Goal: Browse casually

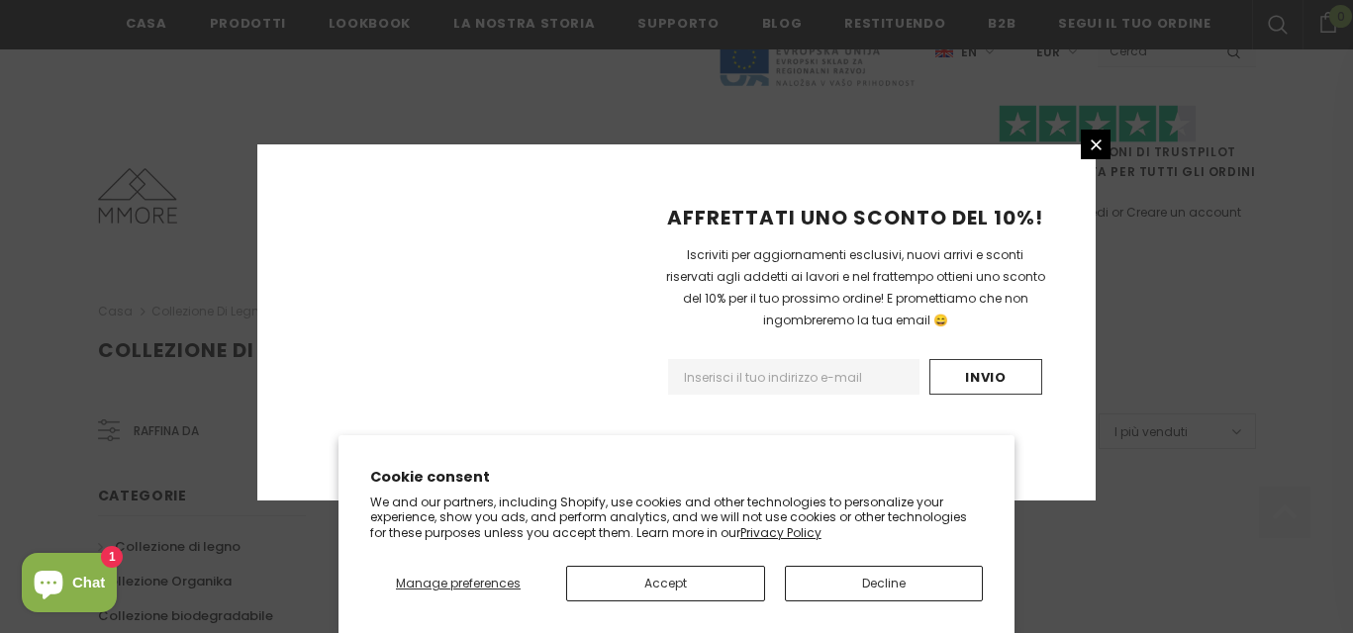
scroll to position [1395, 0]
